Goal: Task Accomplishment & Management: Manage account settings

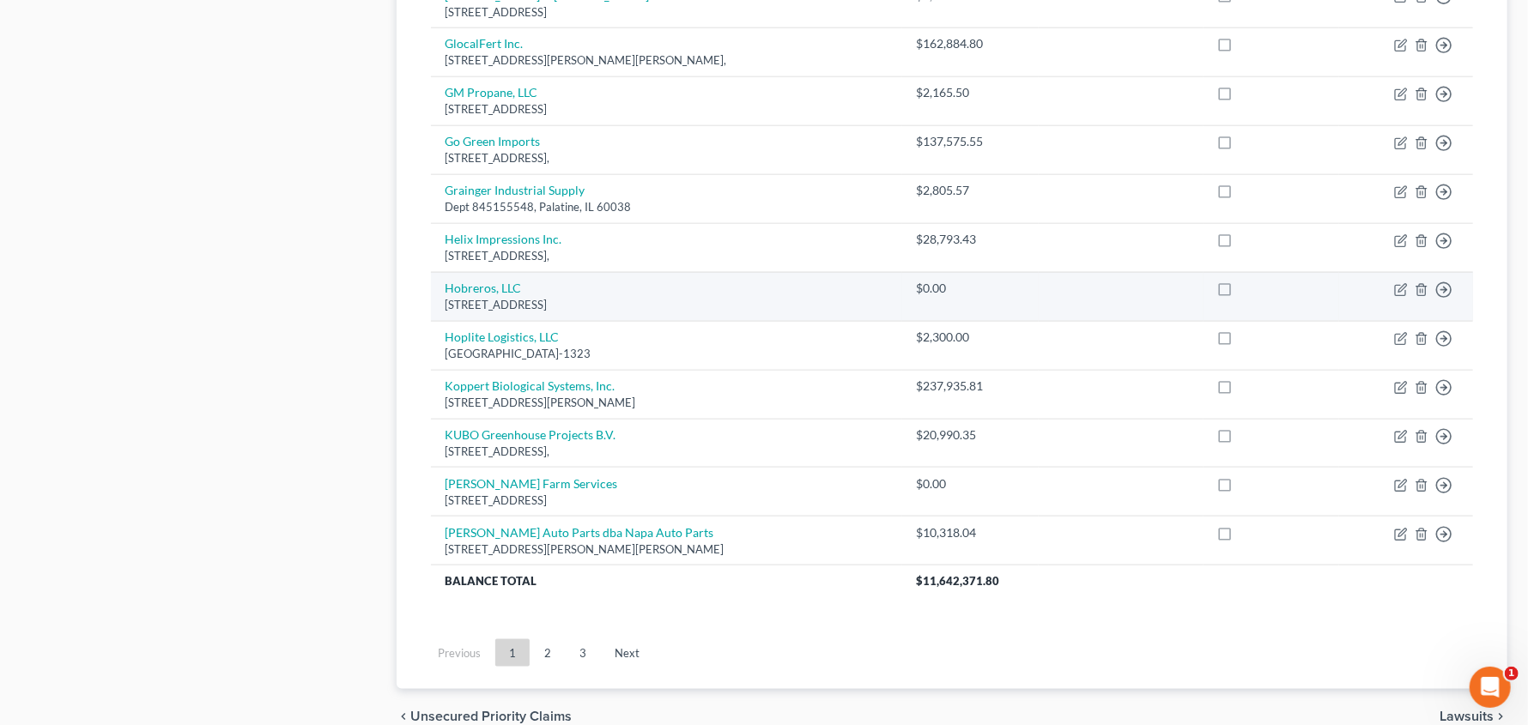
scroll to position [1244, 0]
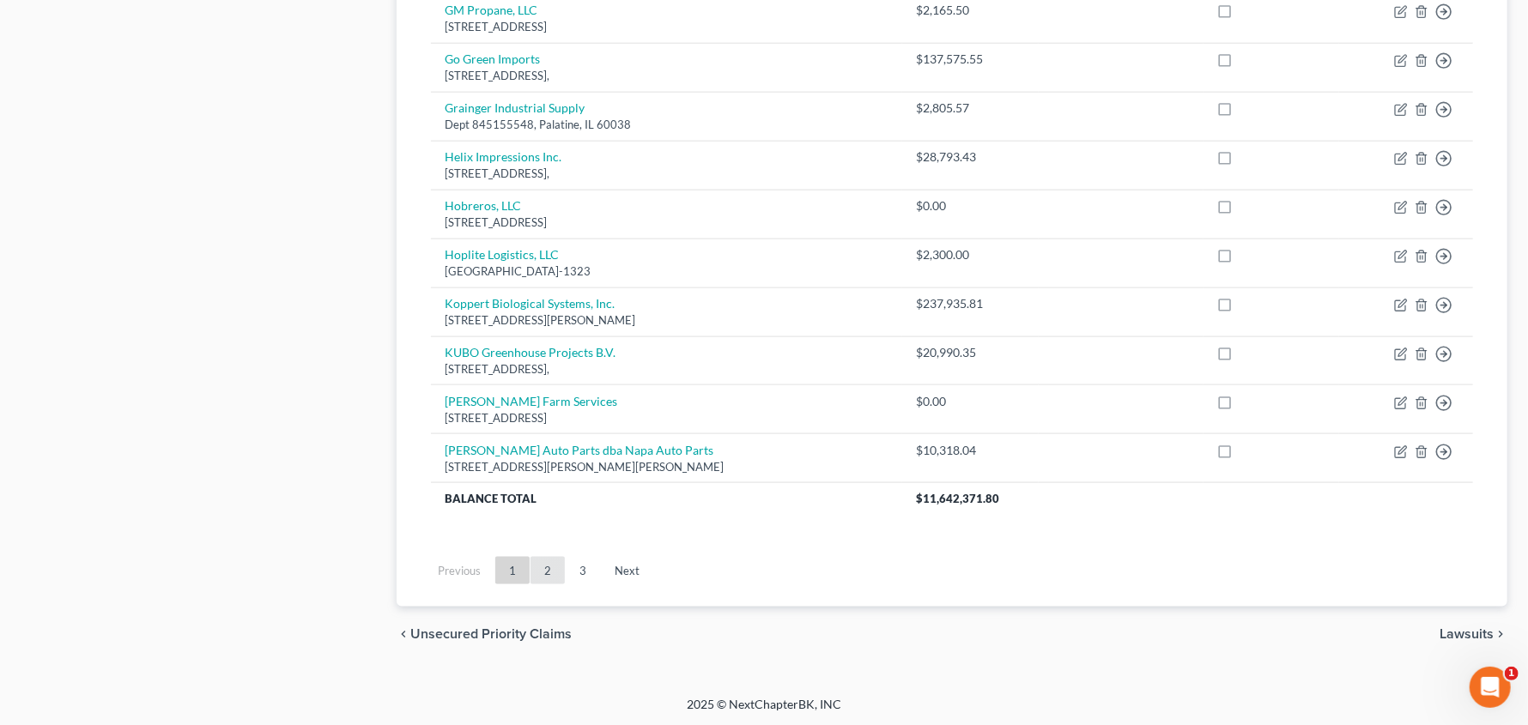
click at [547, 570] on link "2" at bounding box center [547, 570] width 34 height 27
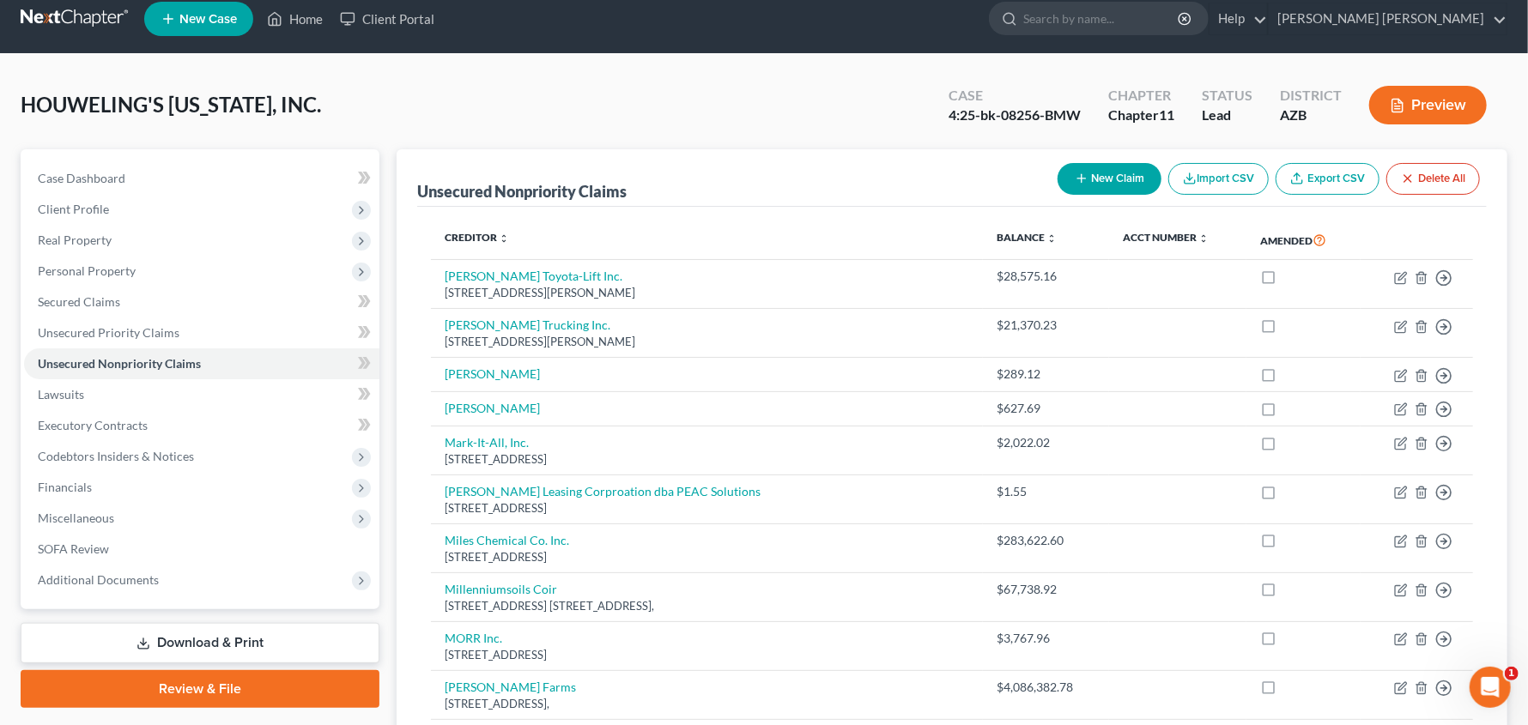
scroll to position [0, 0]
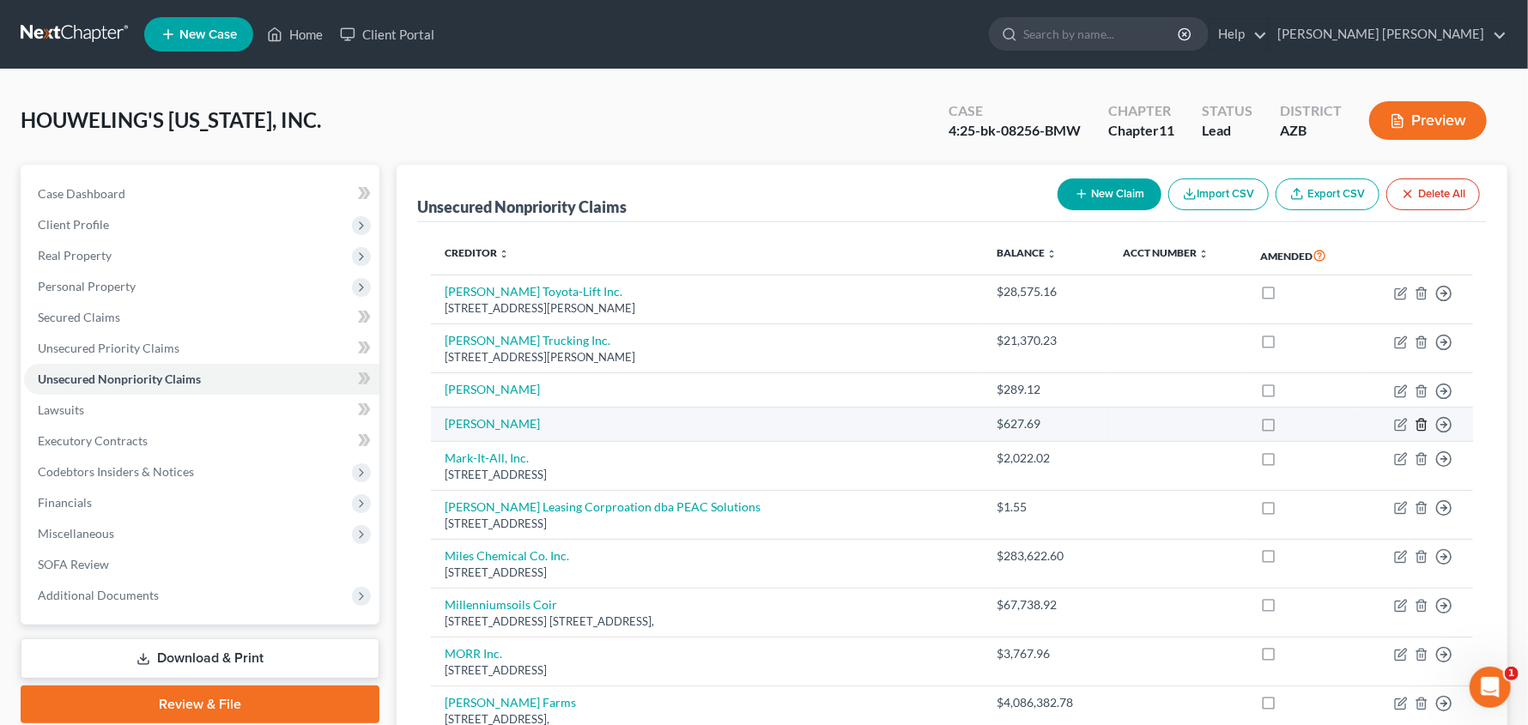
click at [1419, 426] on icon "button" at bounding box center [1421, 425] width 14 height 14
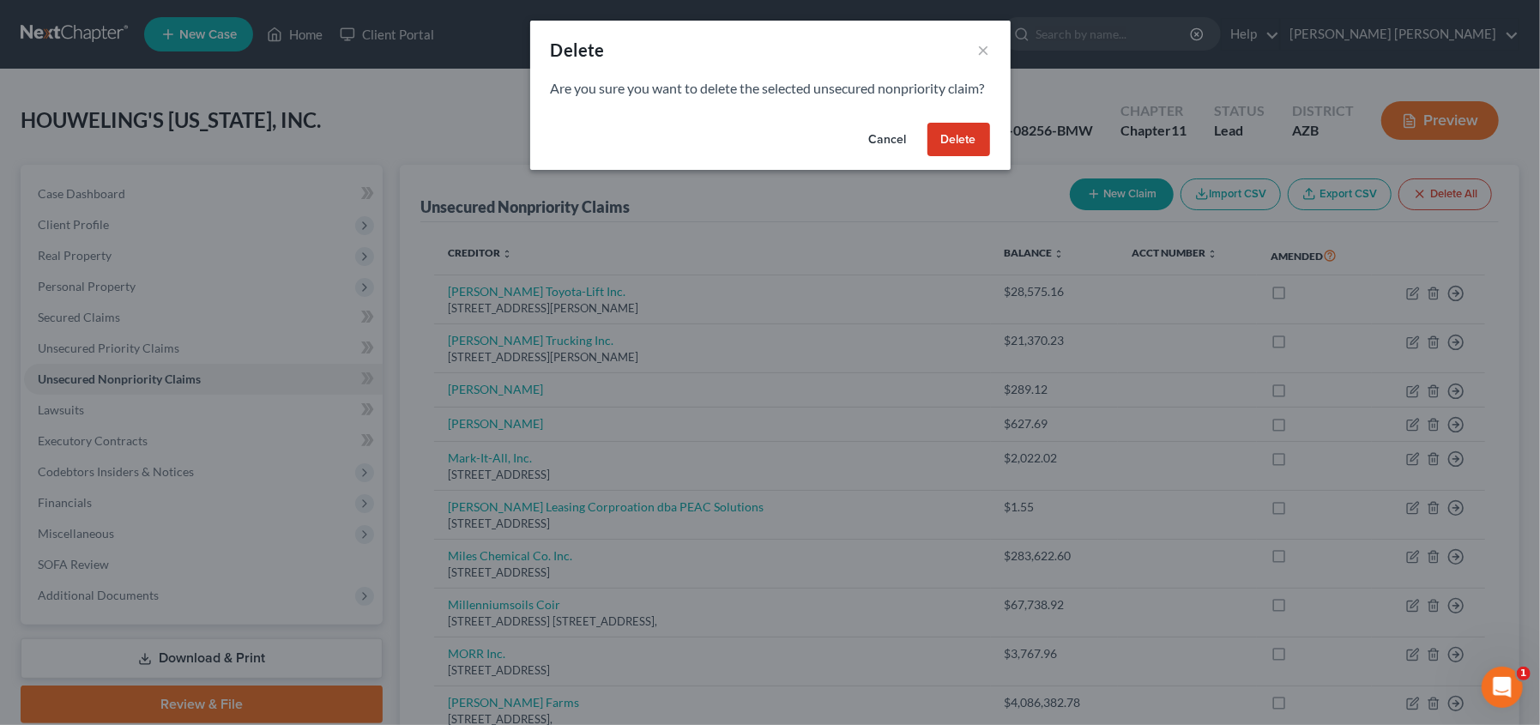
click at [953, 157] on button "Delete" at bounding box center [959, 140] width 63 height 34
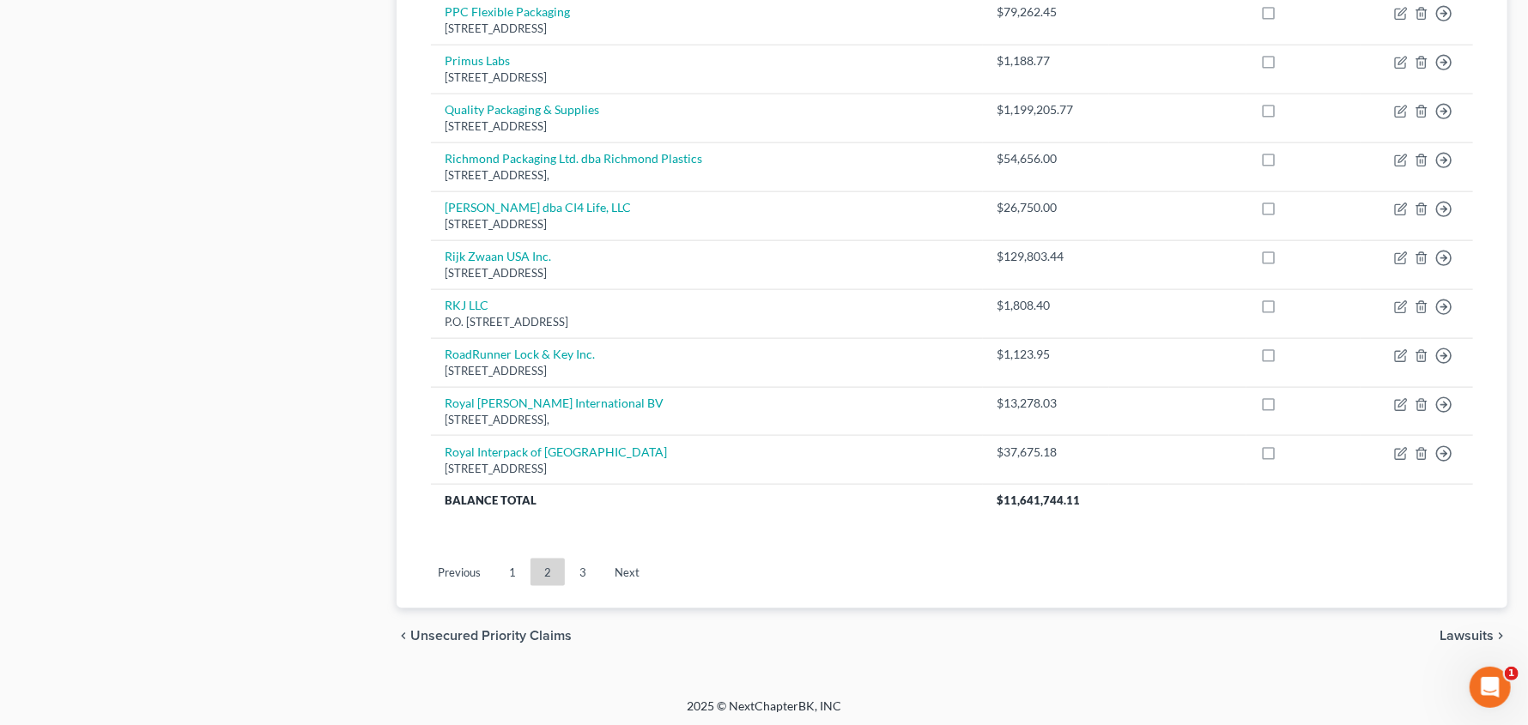
scroll to position [1195, 0]
click at [517, 572] on link "1" at bounding box center [512, 570] width 34 height 27
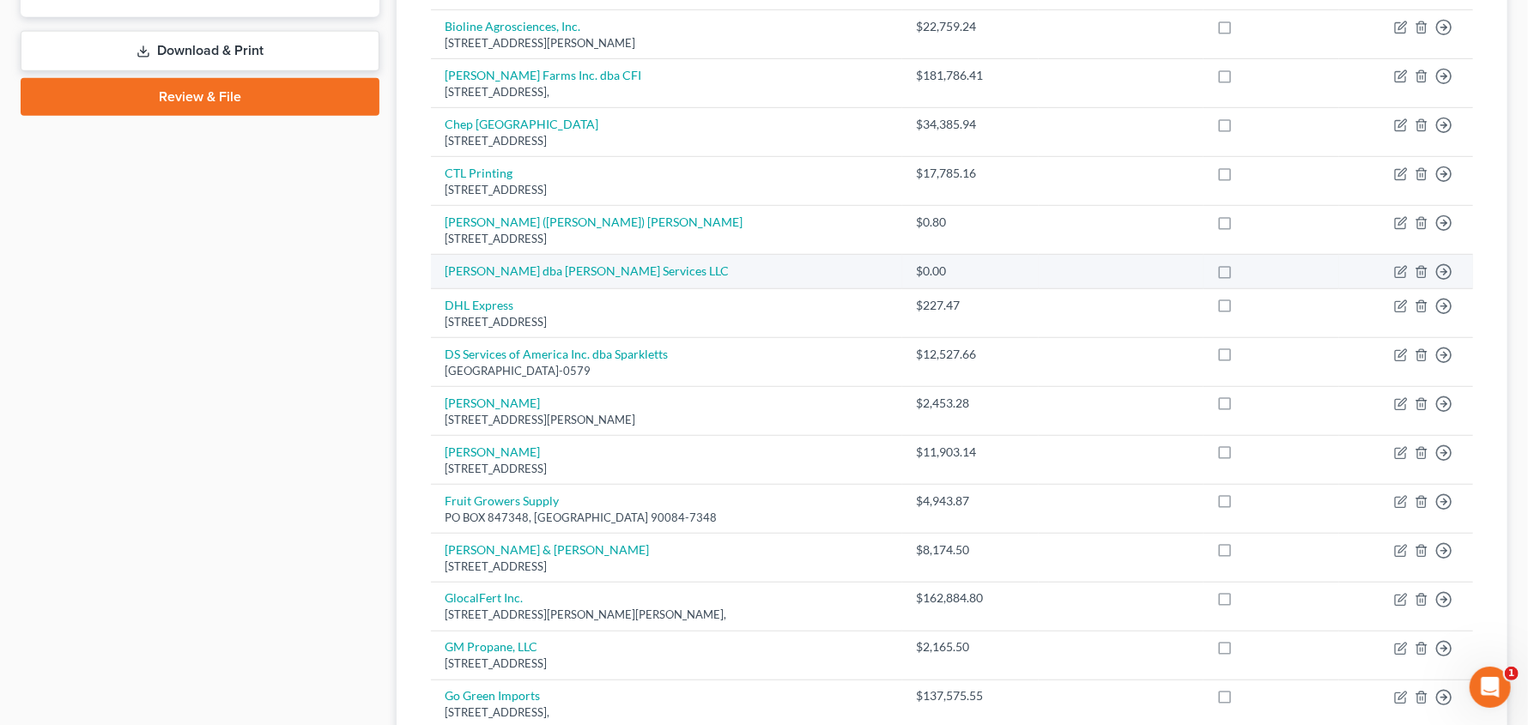
scroll to position [552, 0]
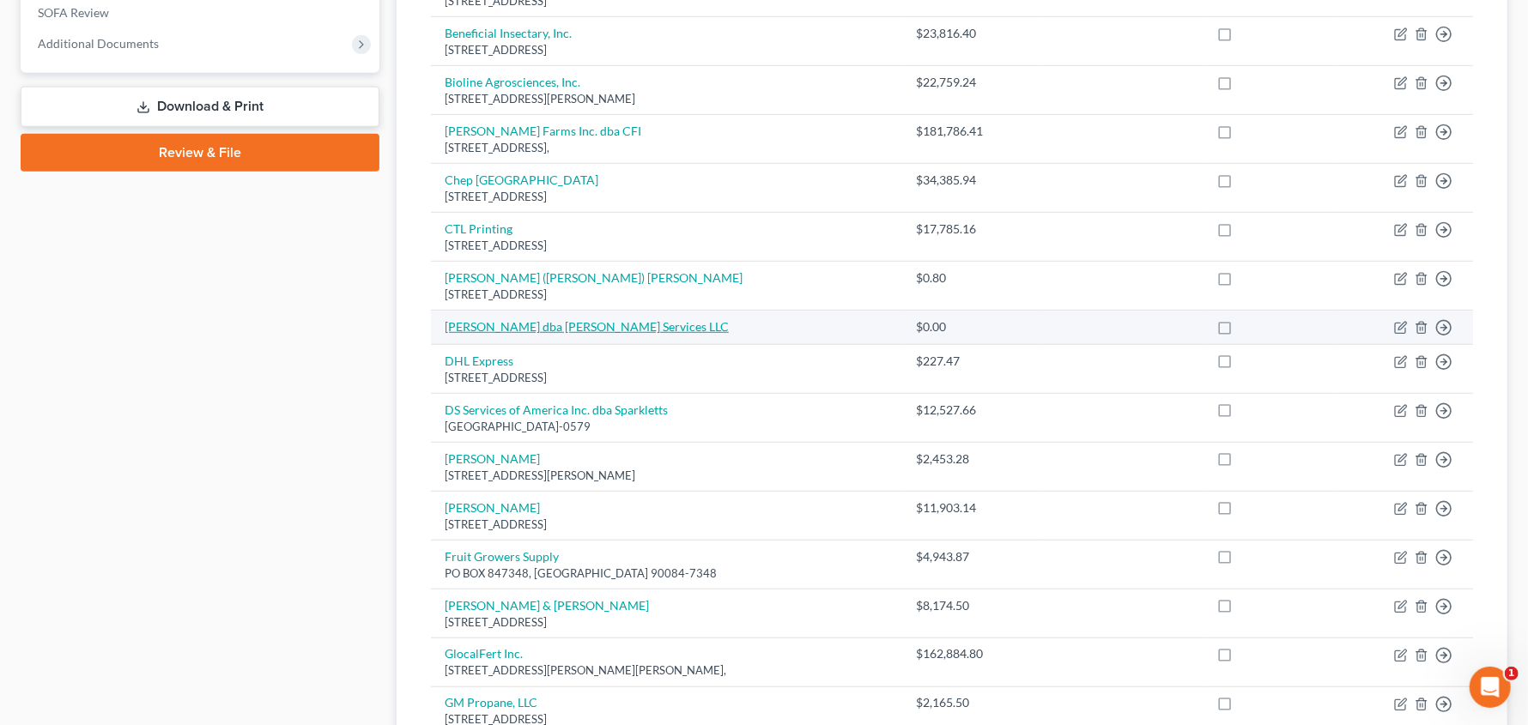
click at [541, 329] on link "[PERSON_NAME] dba [PERSON_NAME] Services LLC" at bounding box center [587, 326] width 284 height 15
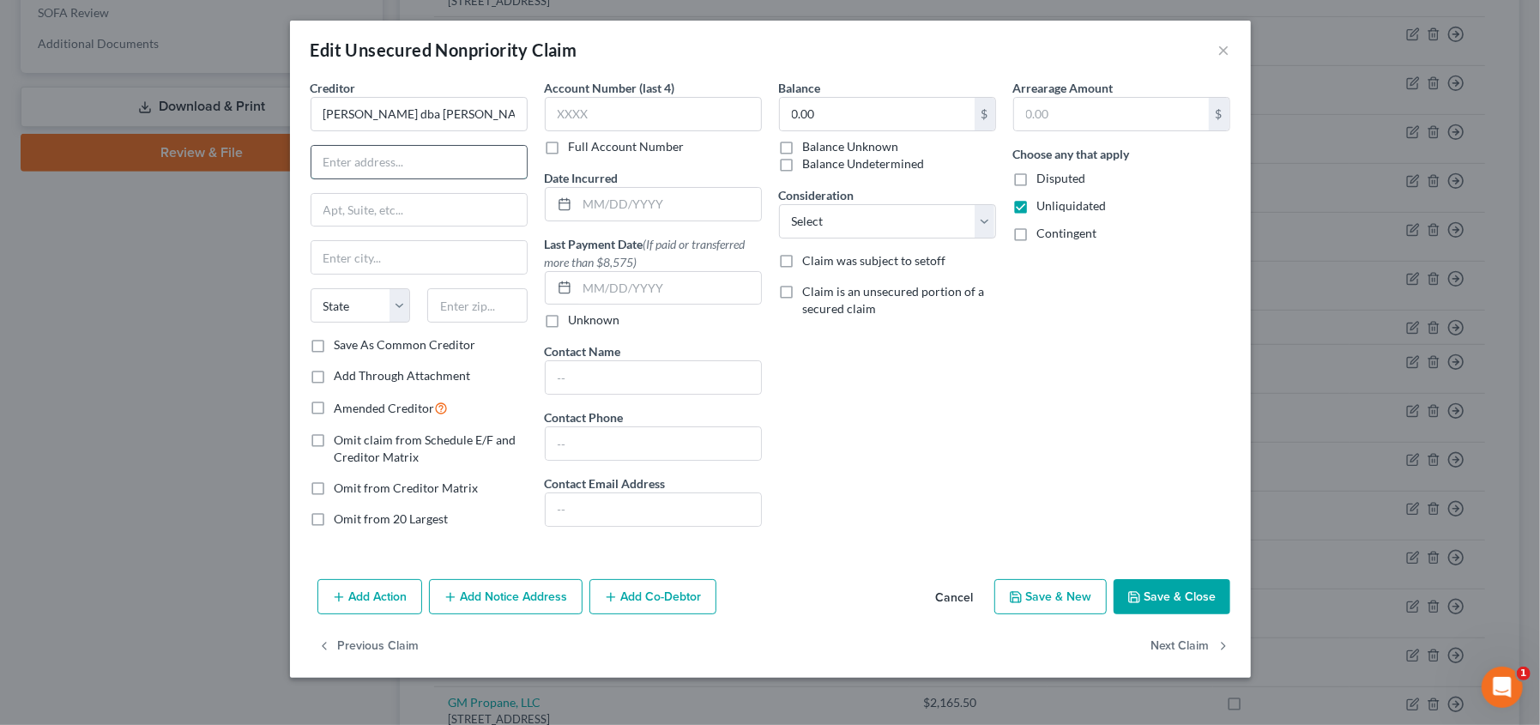
click at [418, 166] on input "text" at bounding box center [419, 162] width 215 height 33
type input "[STREET_ADDRESS][PERSON_NAME]"
type input "Mesa"
select select "3"
type input "85206"
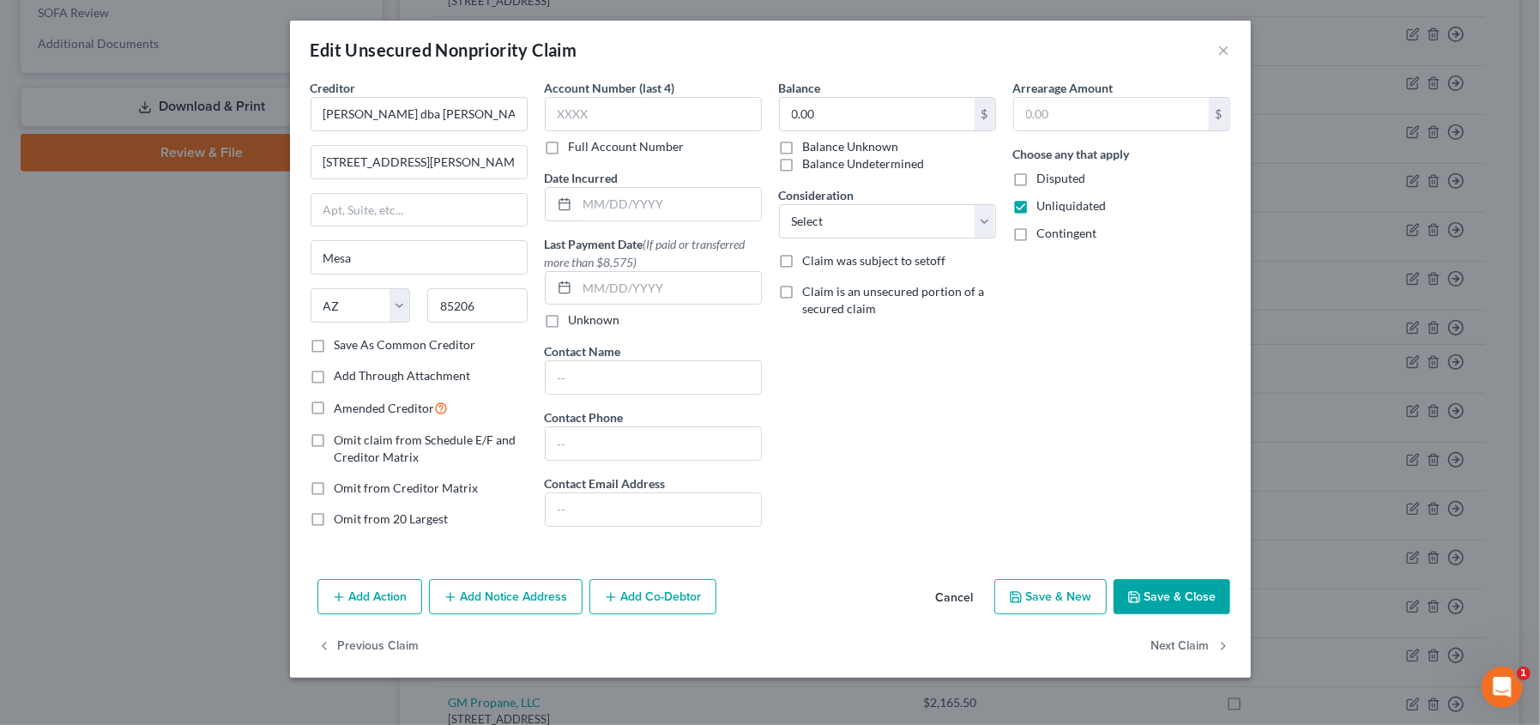
click at [960, 404] on div "Balance 0.00 $ Balance Unknown Balance Undetermined 0.00 $ Balance Unknown Cons…" at bounding box center [888, 310] width 234 height 463
click at [1188, 597] on button "Save & Close" at bounding box center [1172, 597] width 117 height 36
type input "0"
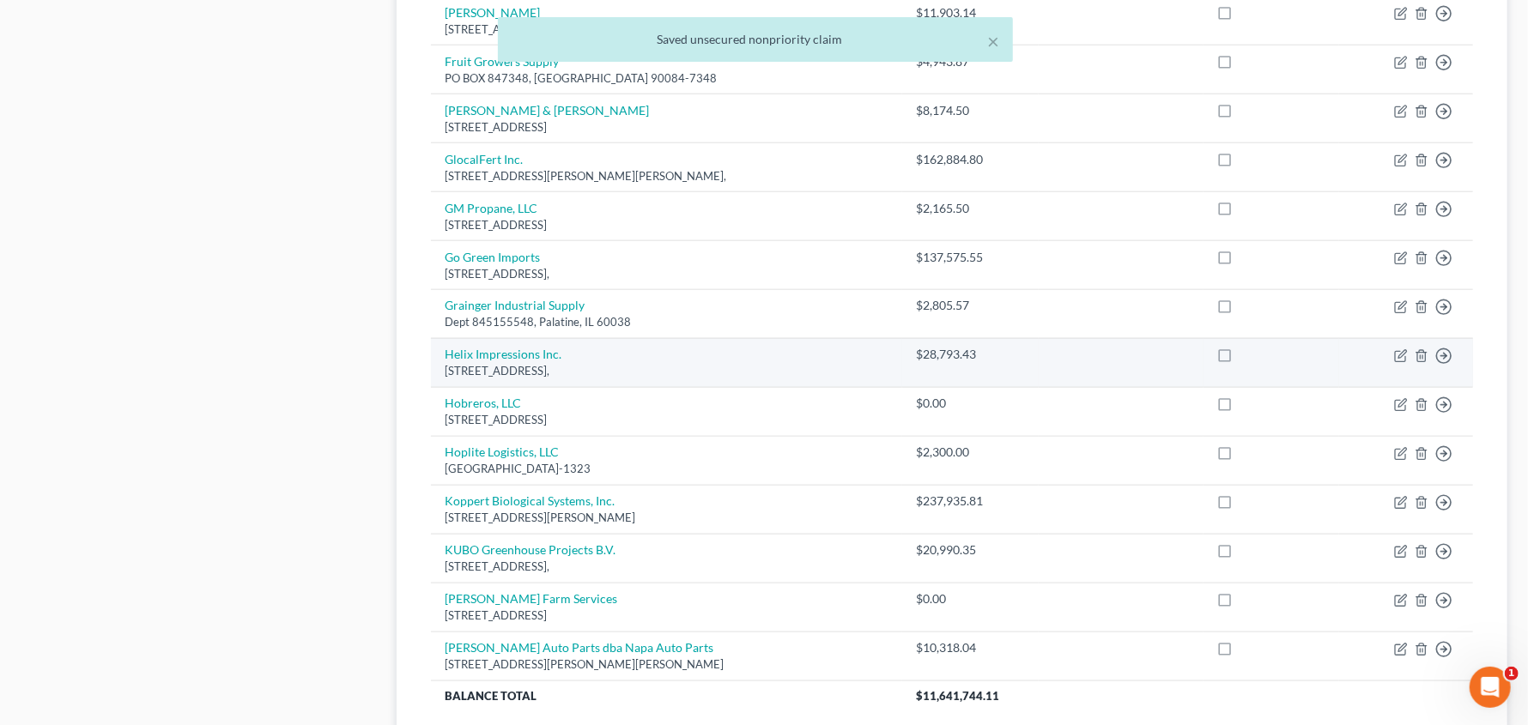
scroll to position [1259, 0]
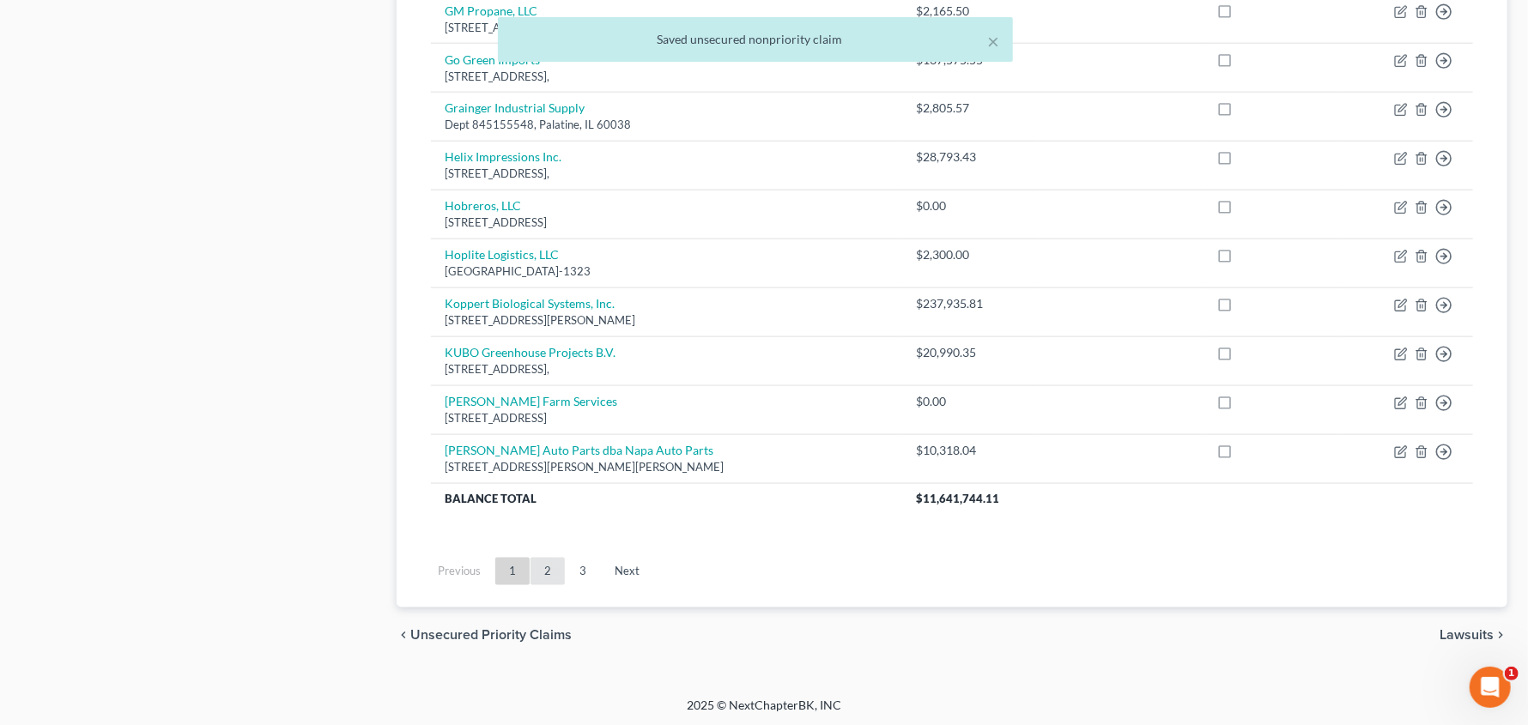
click at [537, 564] on link "2" at bounding box center [547, 571] width 34 height 27
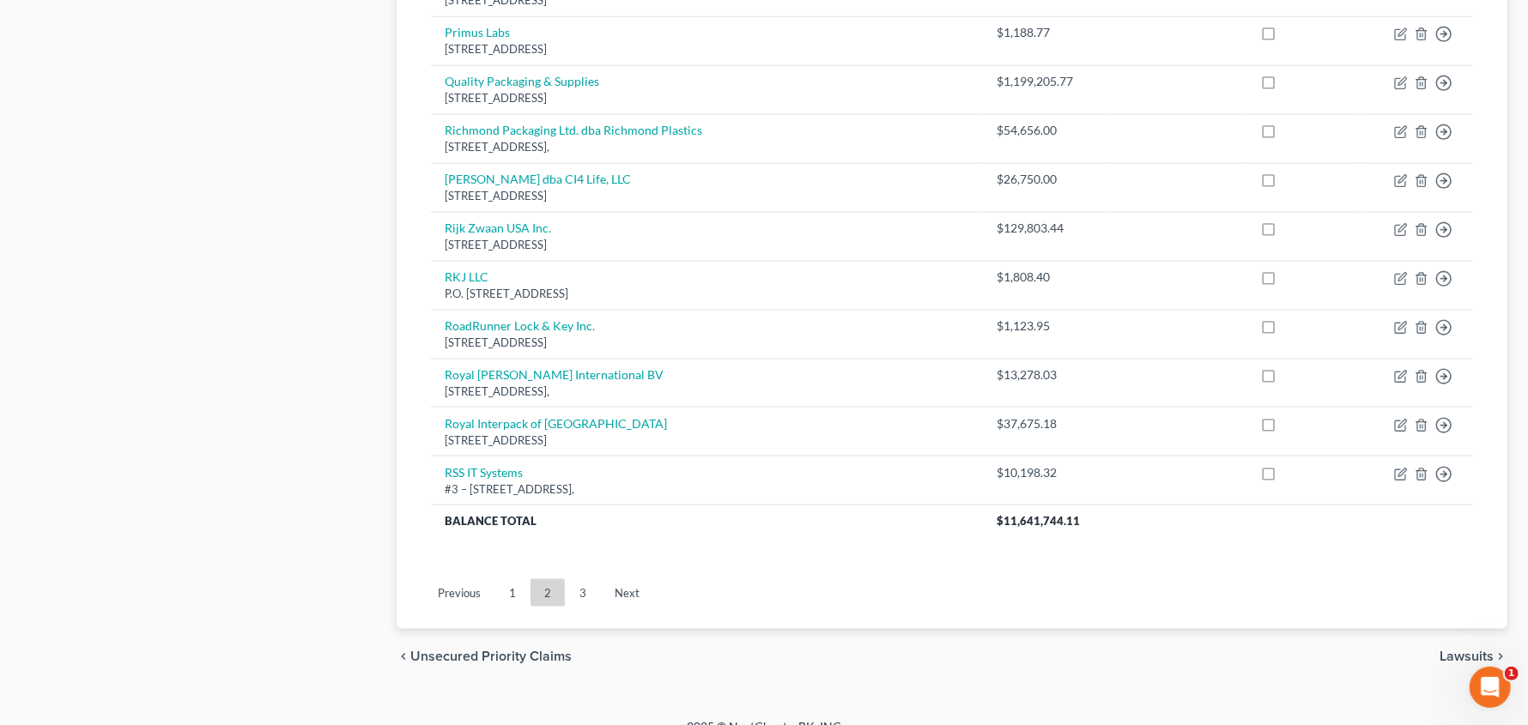
scroll to position [1244, 0]
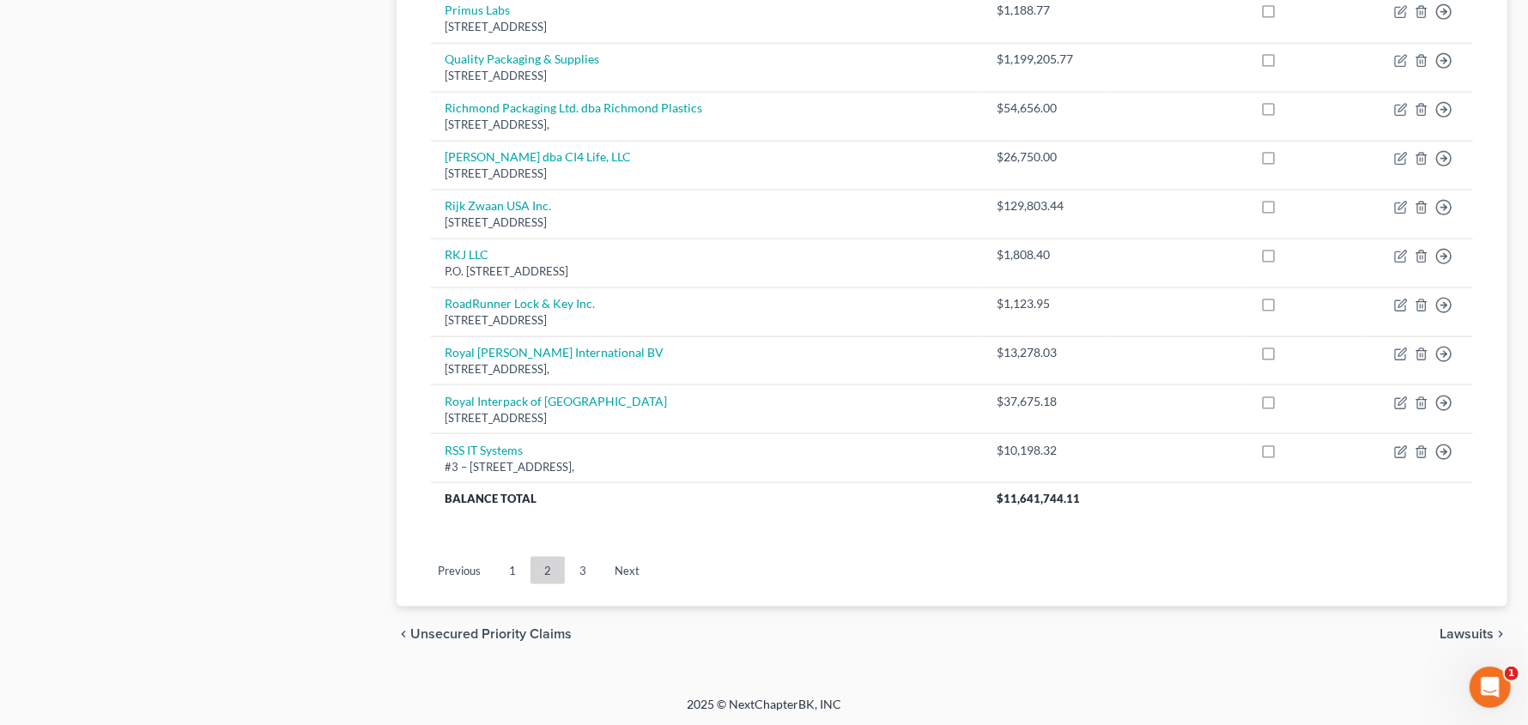
click at [574, 569] on link "3" at bounding box center [583, 570] width 34 height 27
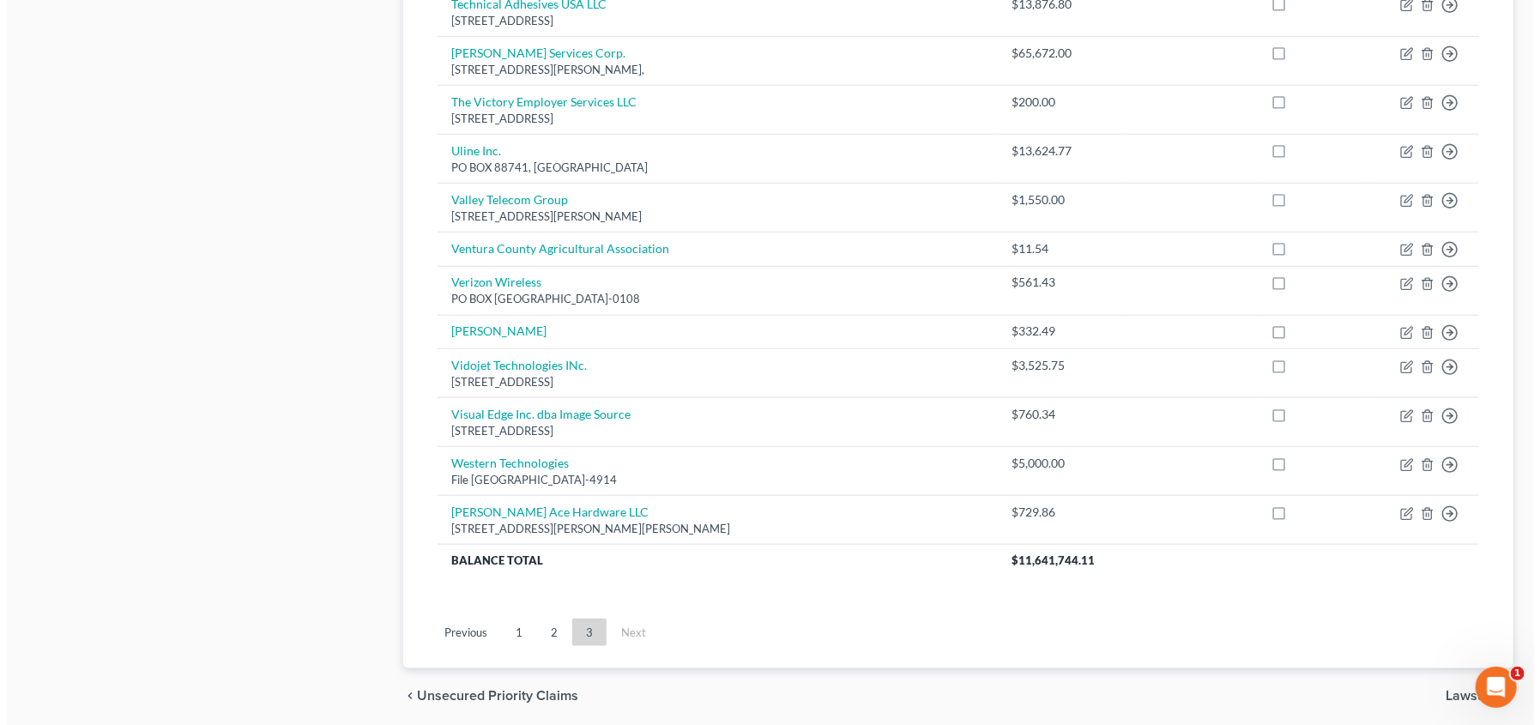
scroll to position [906, 0]
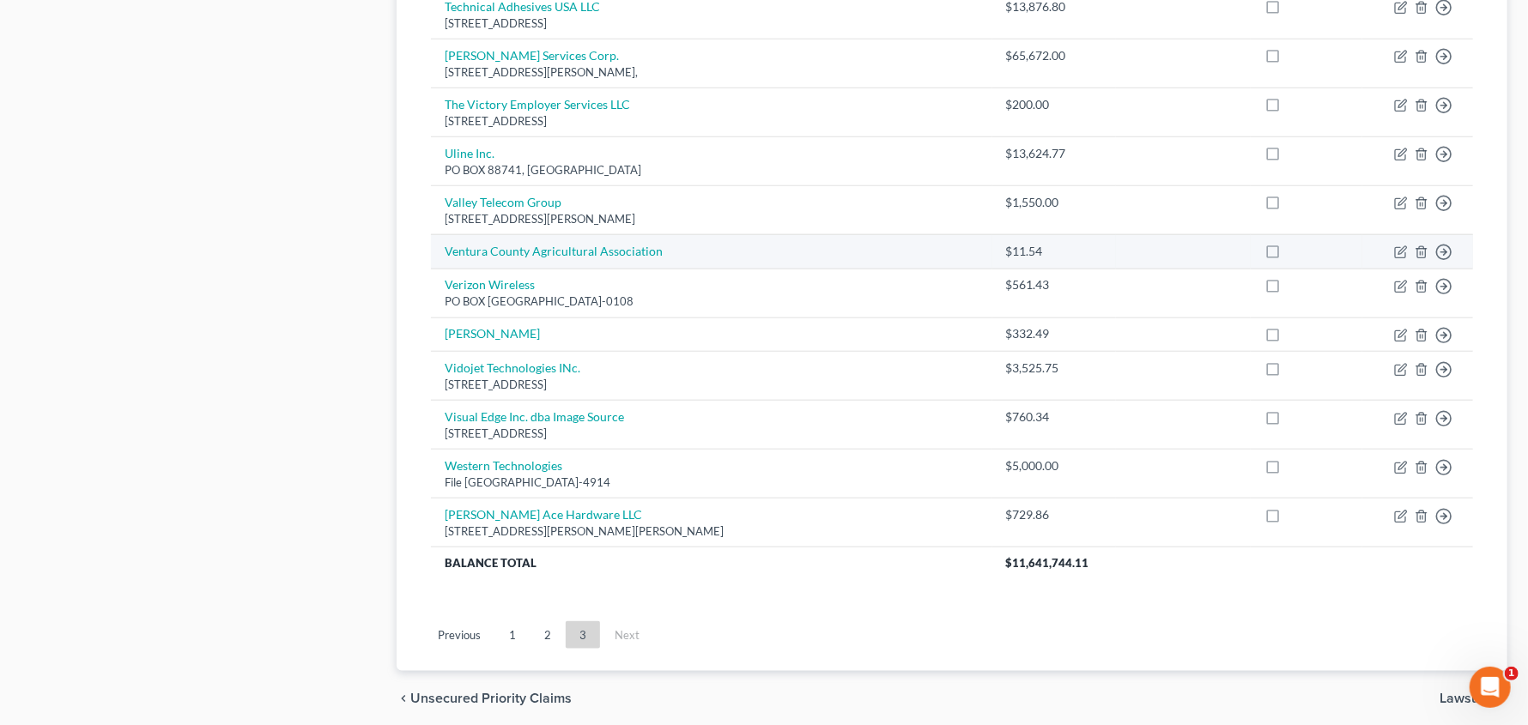
click at [608, 257] on td "Ventura County Agricultural Association" at bounding box center [711, 251] width 561 height 34
click at [605, 251] on link "Ventura County Agricultural Association" at bounding box center [554, 251] width 218 height 15
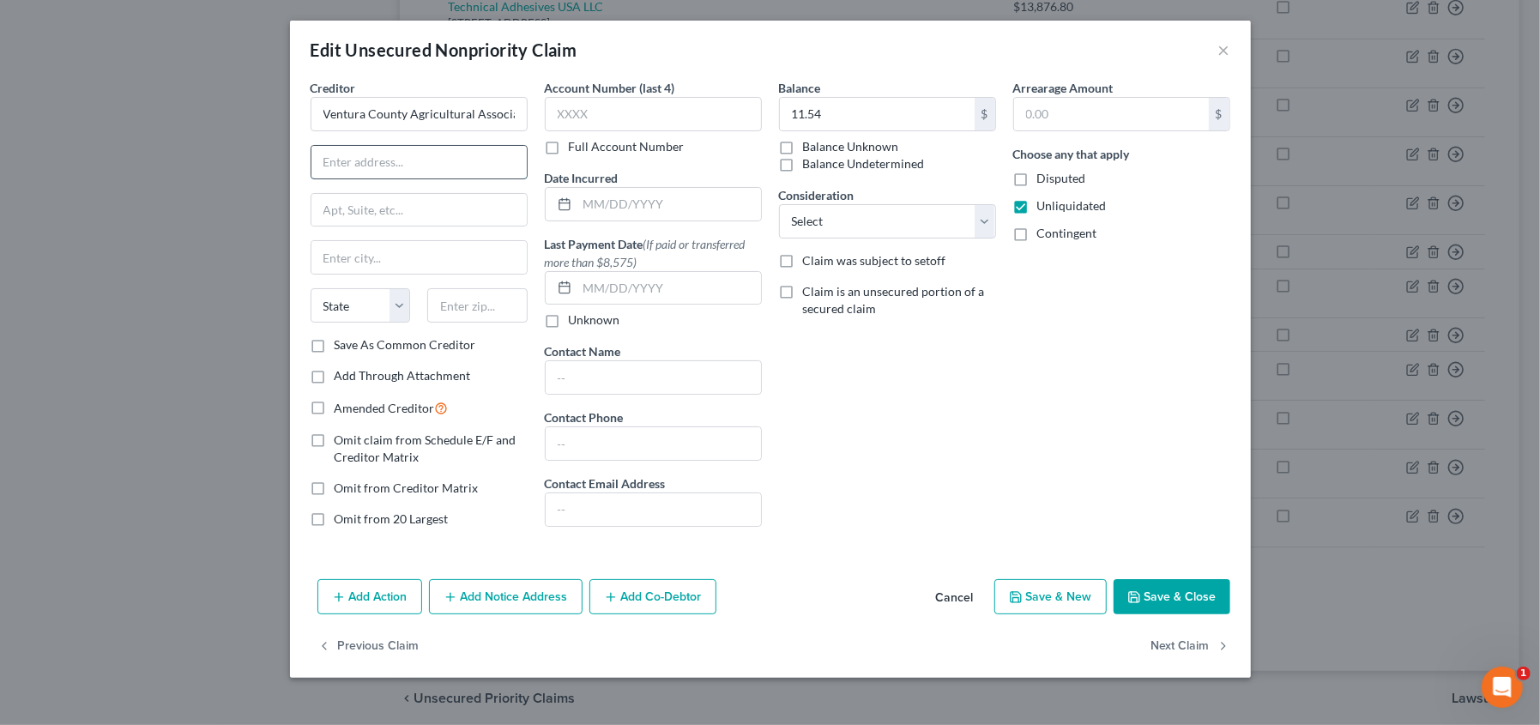
click at [398, 163] on input "text" at bounding box center [419, 162] width 215 height 33
type input "[STREET_ADDRESS]"
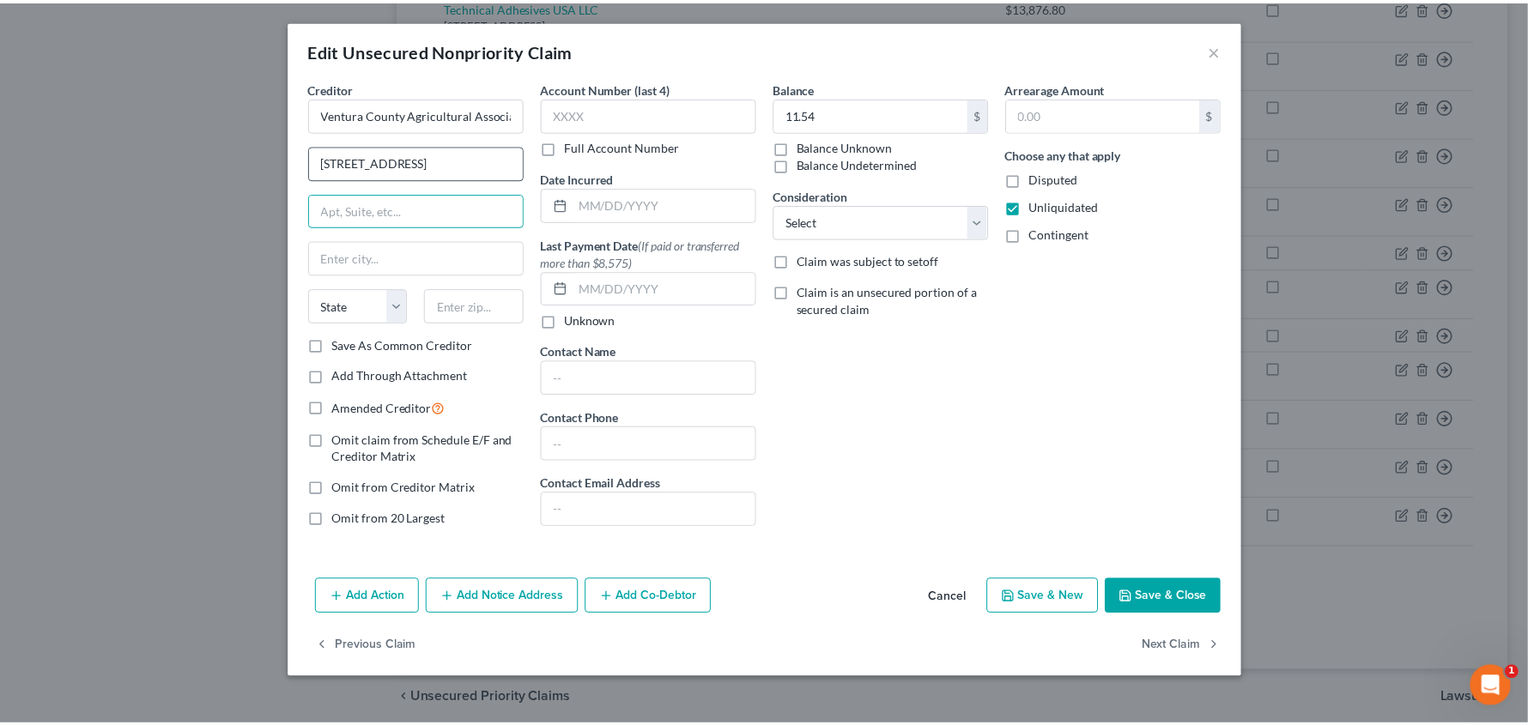
scroll to position [0, 0]
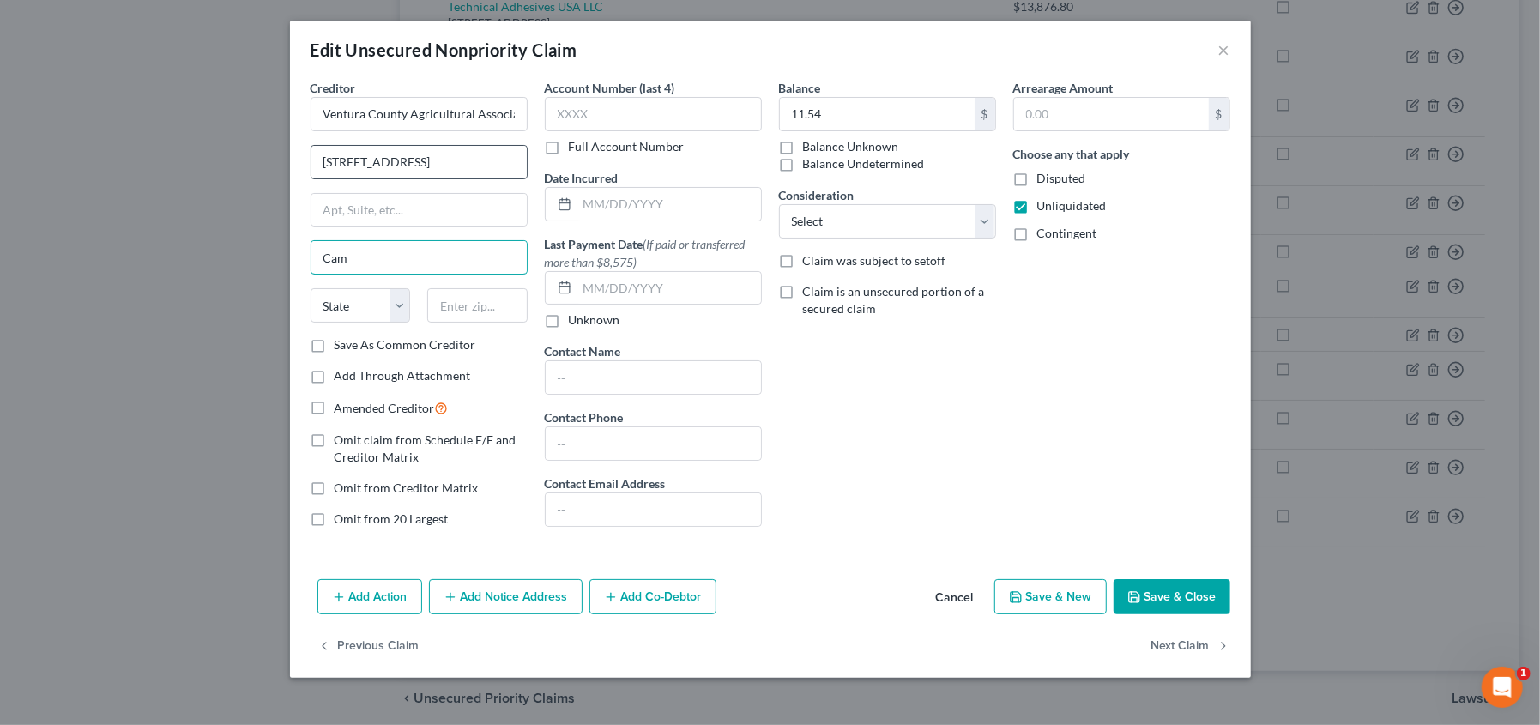
type input "Camarillo"
select select "4"
type input "93010"
click at [1156, 590] on button "Save & Close" at bounding box center [1172, 597] width 117 height 36
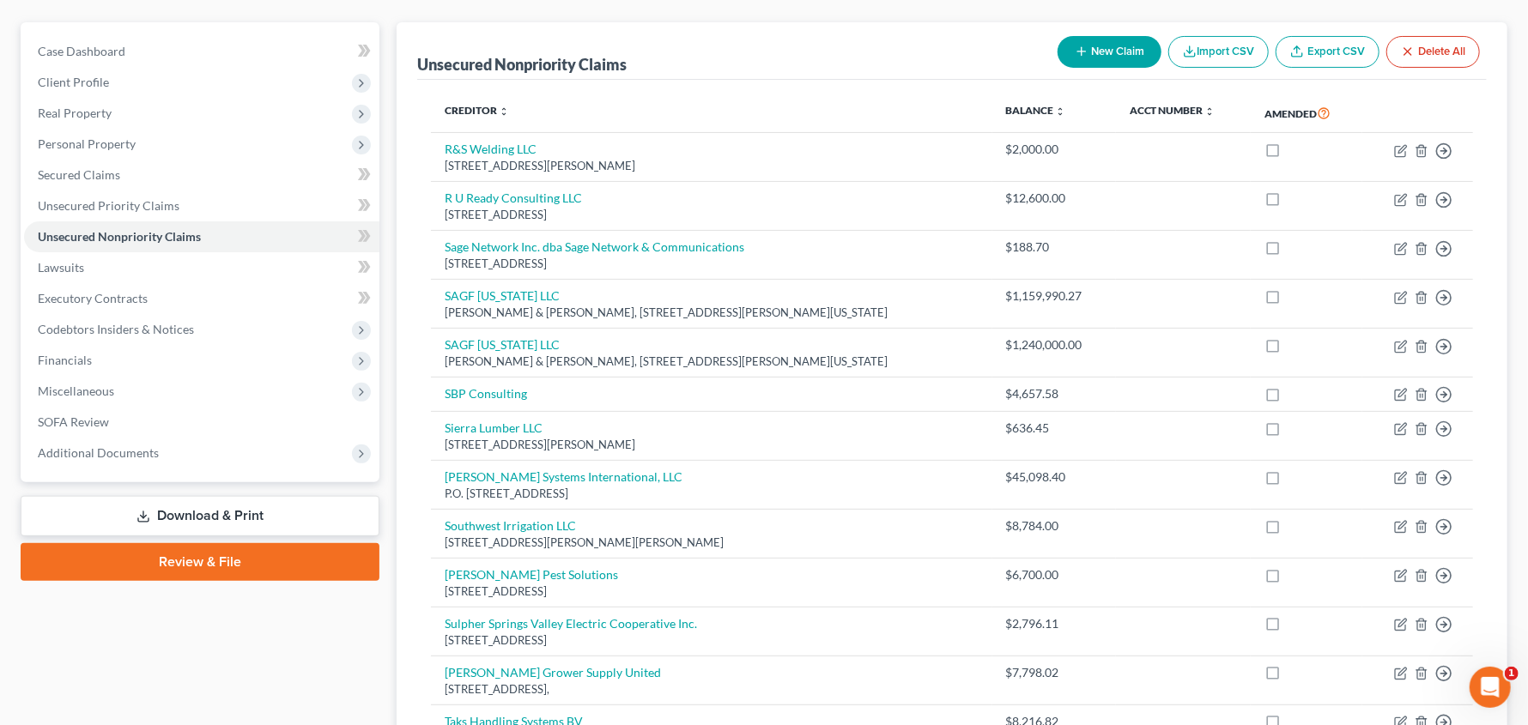
scroll to position [134, 0]
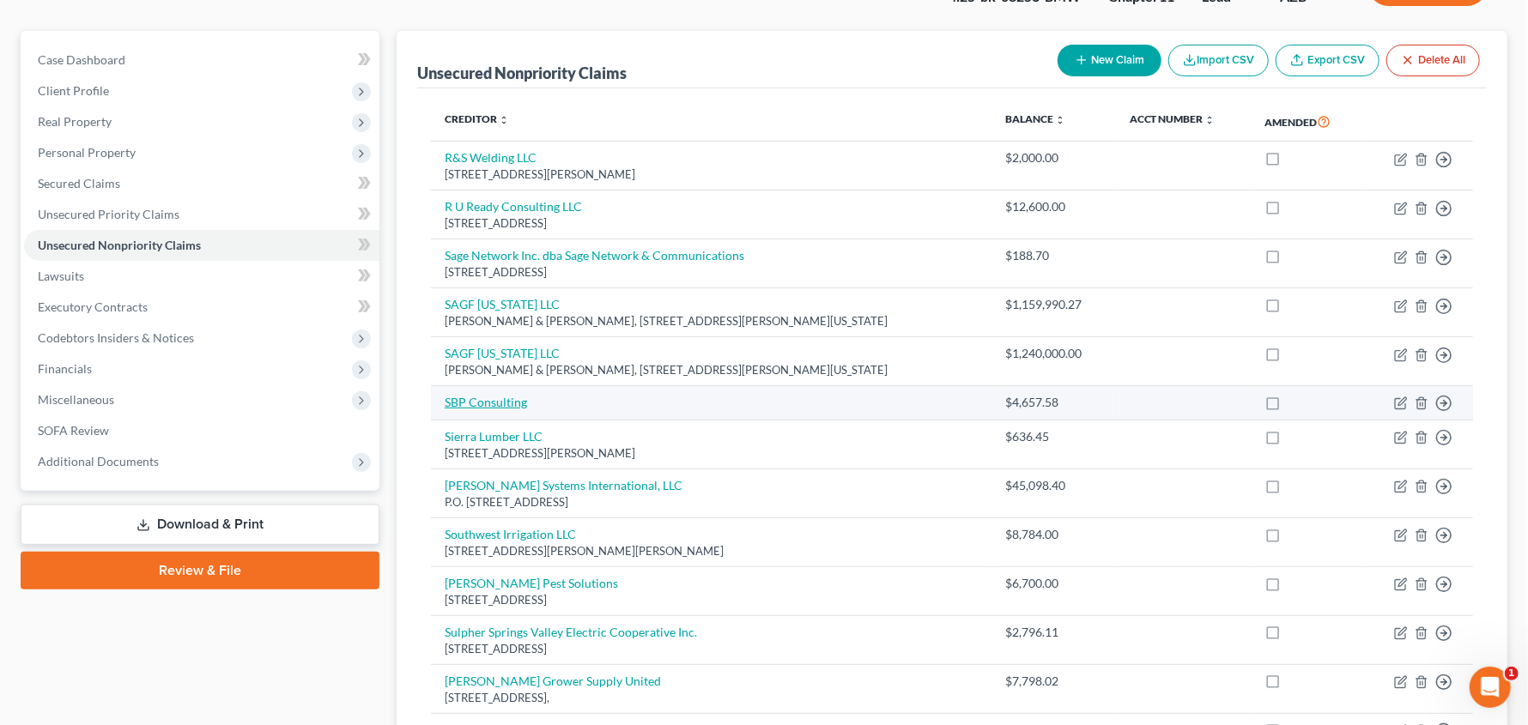
click at [463, 405] on link "SBP Consulting" at bounding box center [486, 402] width 82 height 15
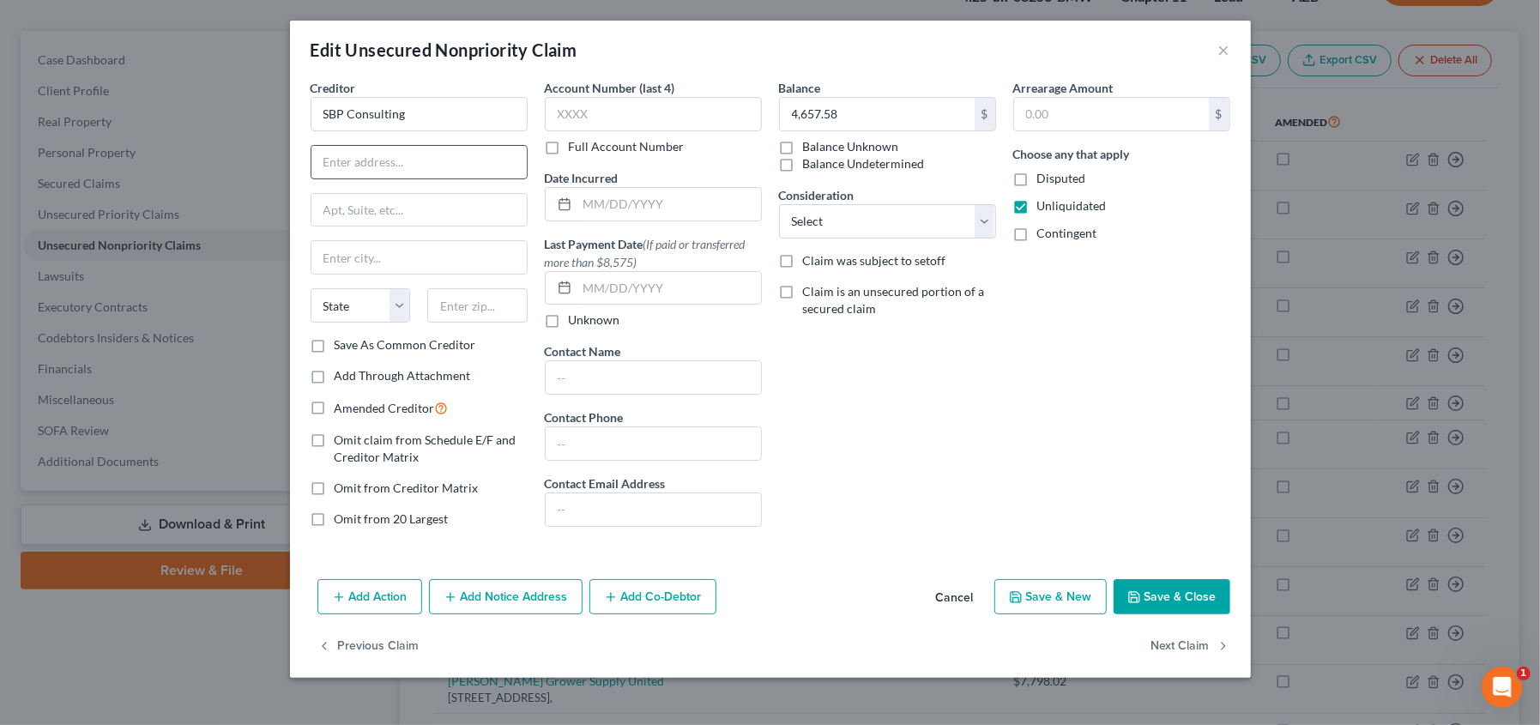
click at [395, 166] on input "text" at bounding box center [419, 162] width 215 height 33
type input "[STREET_ADDRESS]"
type input "Delta, [GEOGRAPHIC_DATA] V4M 4C9"
click at [1182, 595] on button "Save & Close" at bounding box center [1172, 597] width 117 height 36
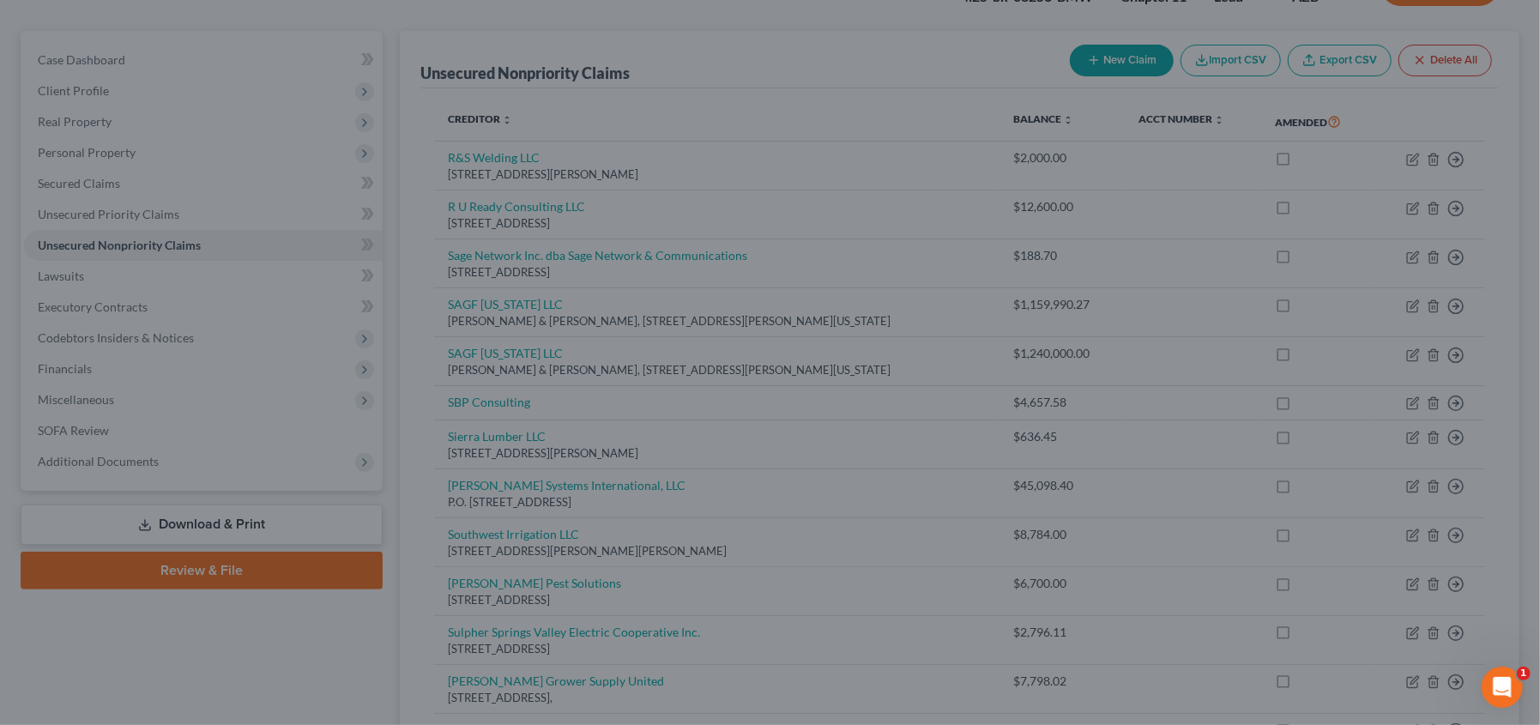
type input "0"
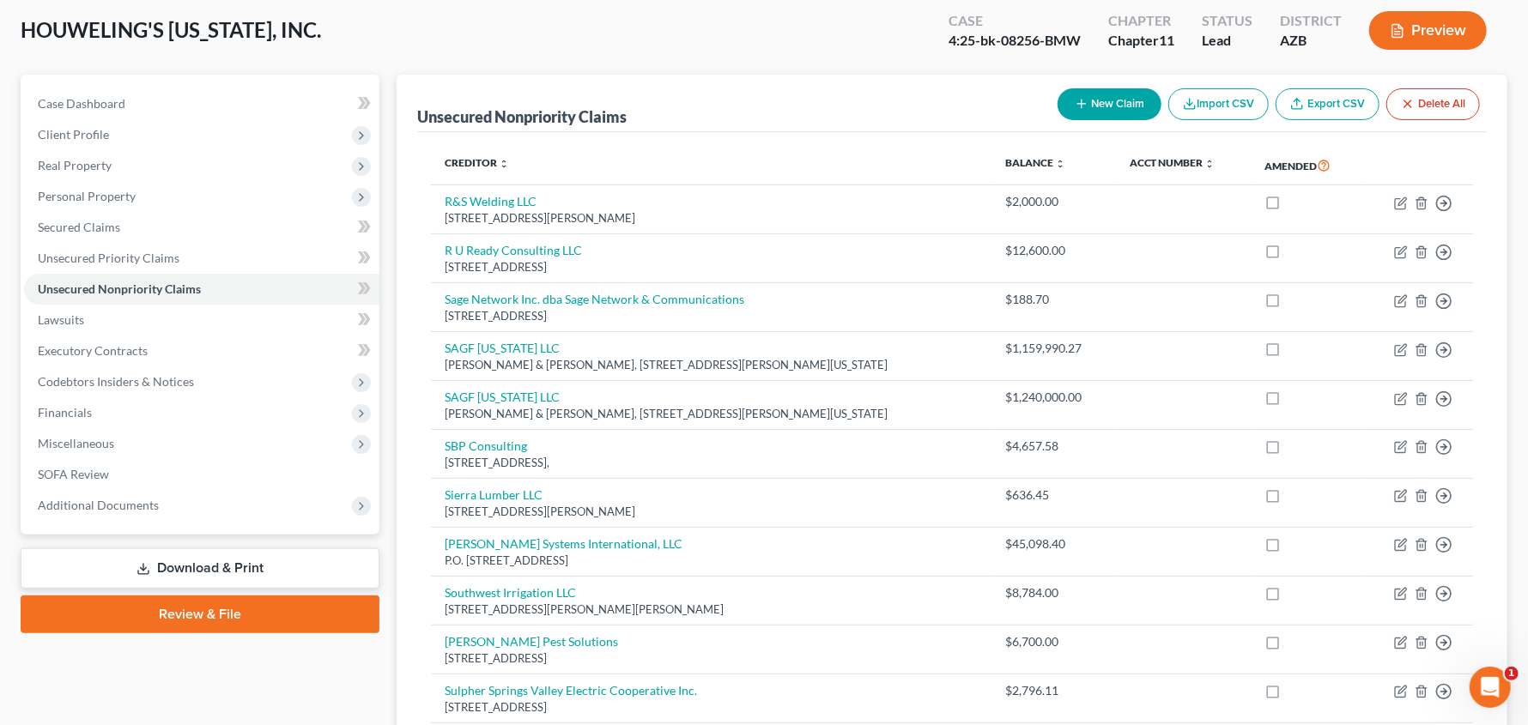
scroll to position [0, 0]
